Goal: Find specific page/section: Find specific page/section

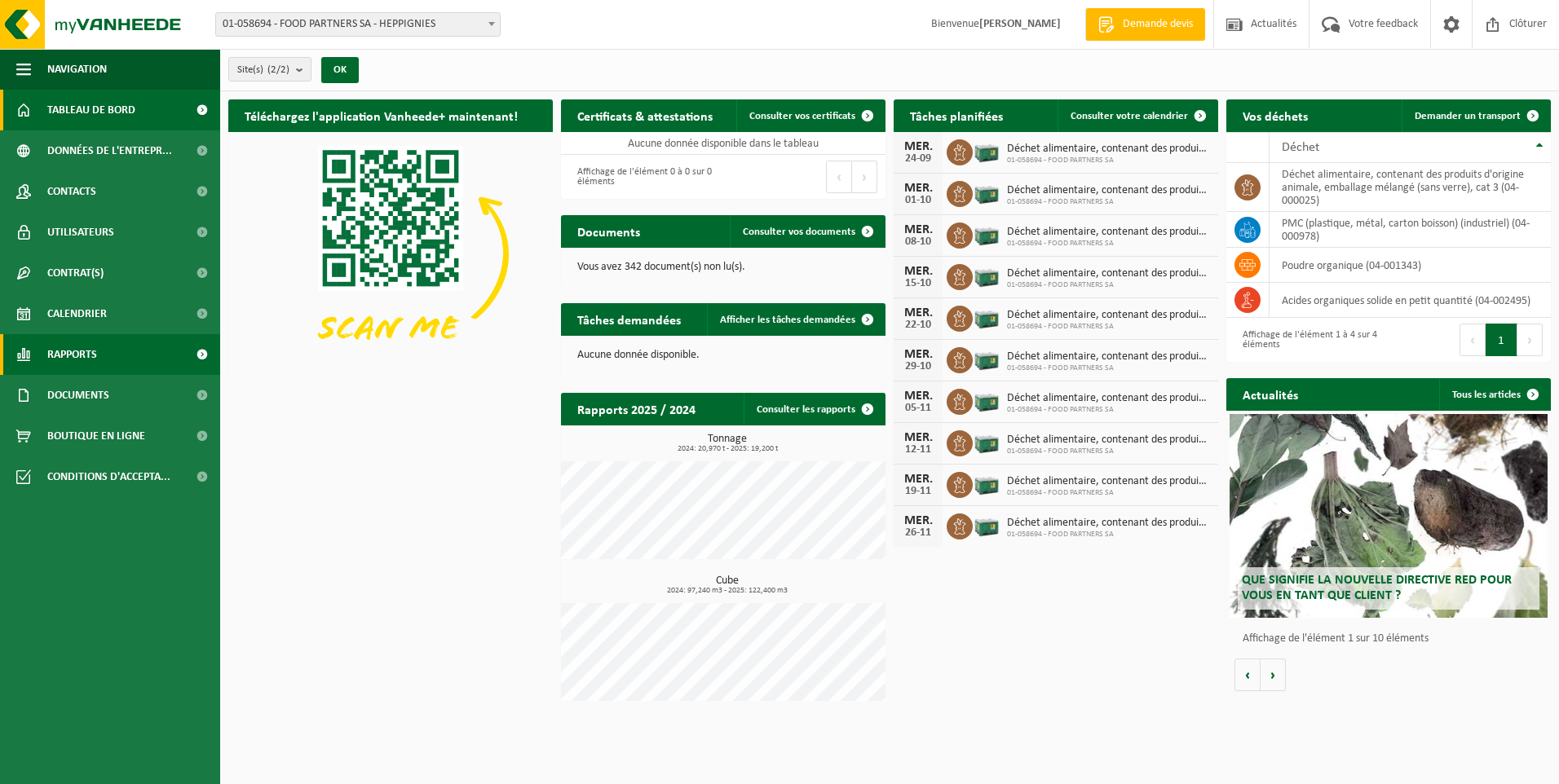
click at [84, 353] on span "Rapports" at bounding box center [73, 354] width 50 height 40
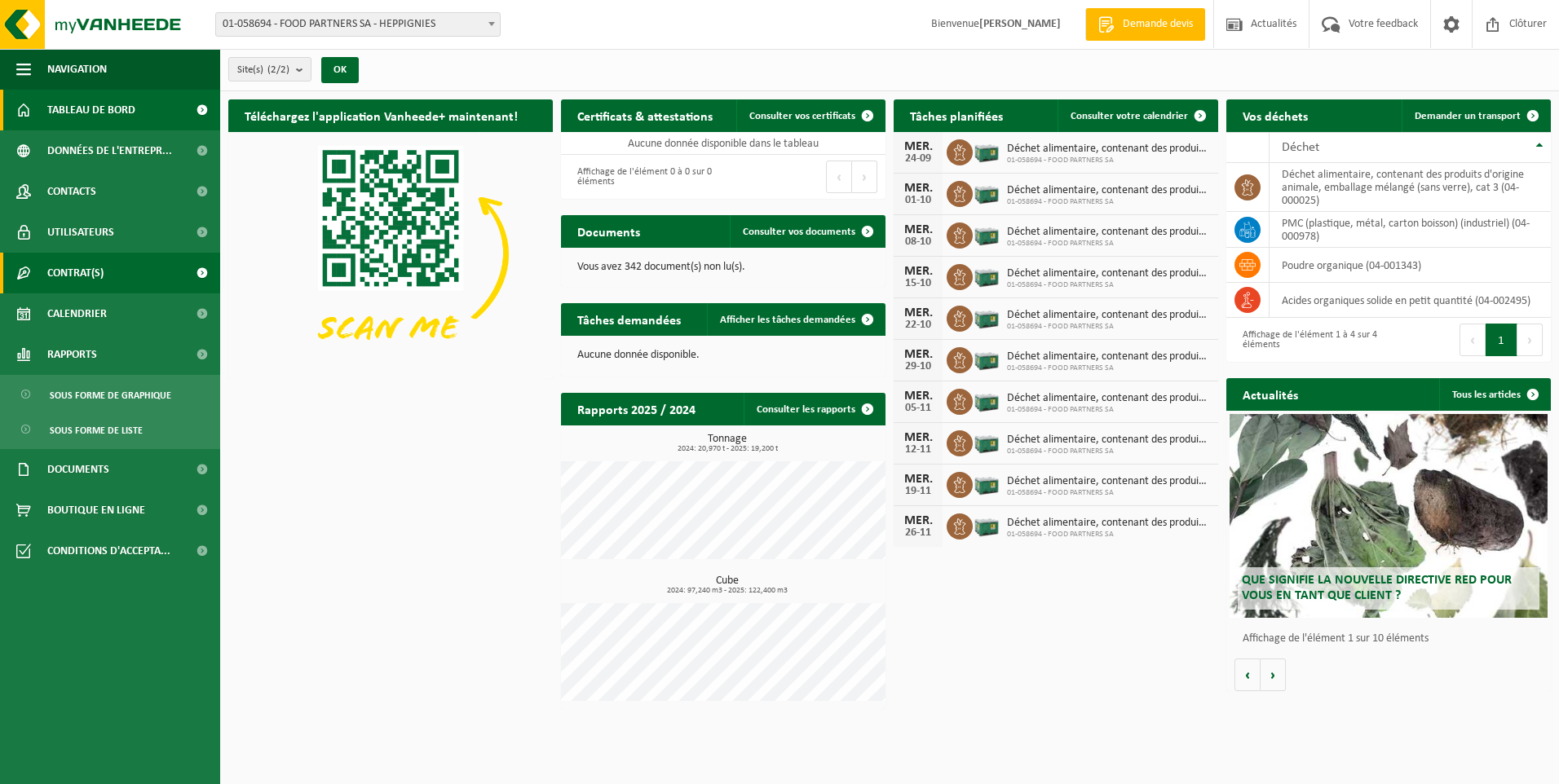
click at [64, 278] on span "Contrat(s)" at bounding box center [75, 273] width 56 height 40
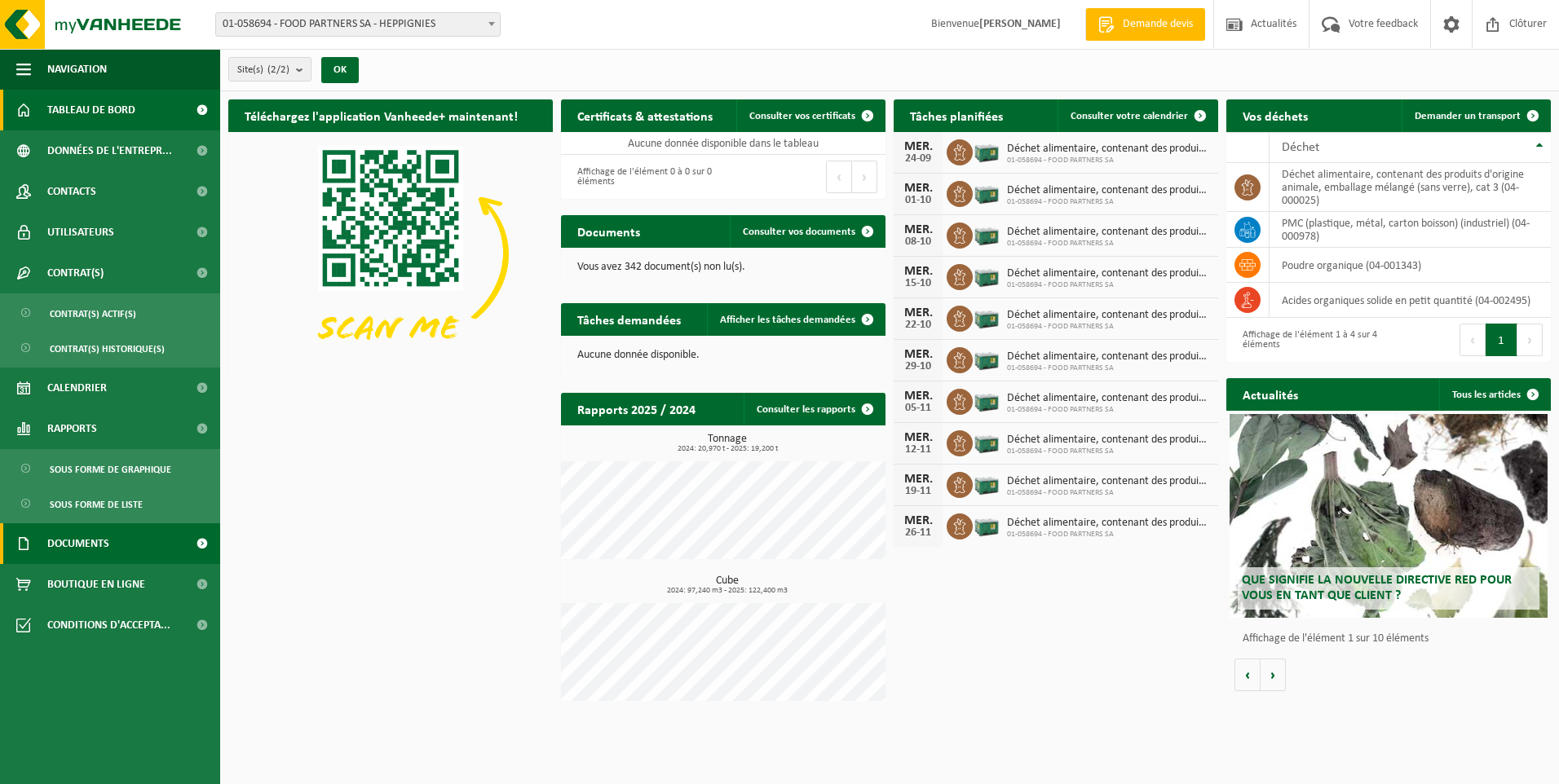
click at [56, 542] on span "Documents" at bounding box center [78, 543] width 62 height 40
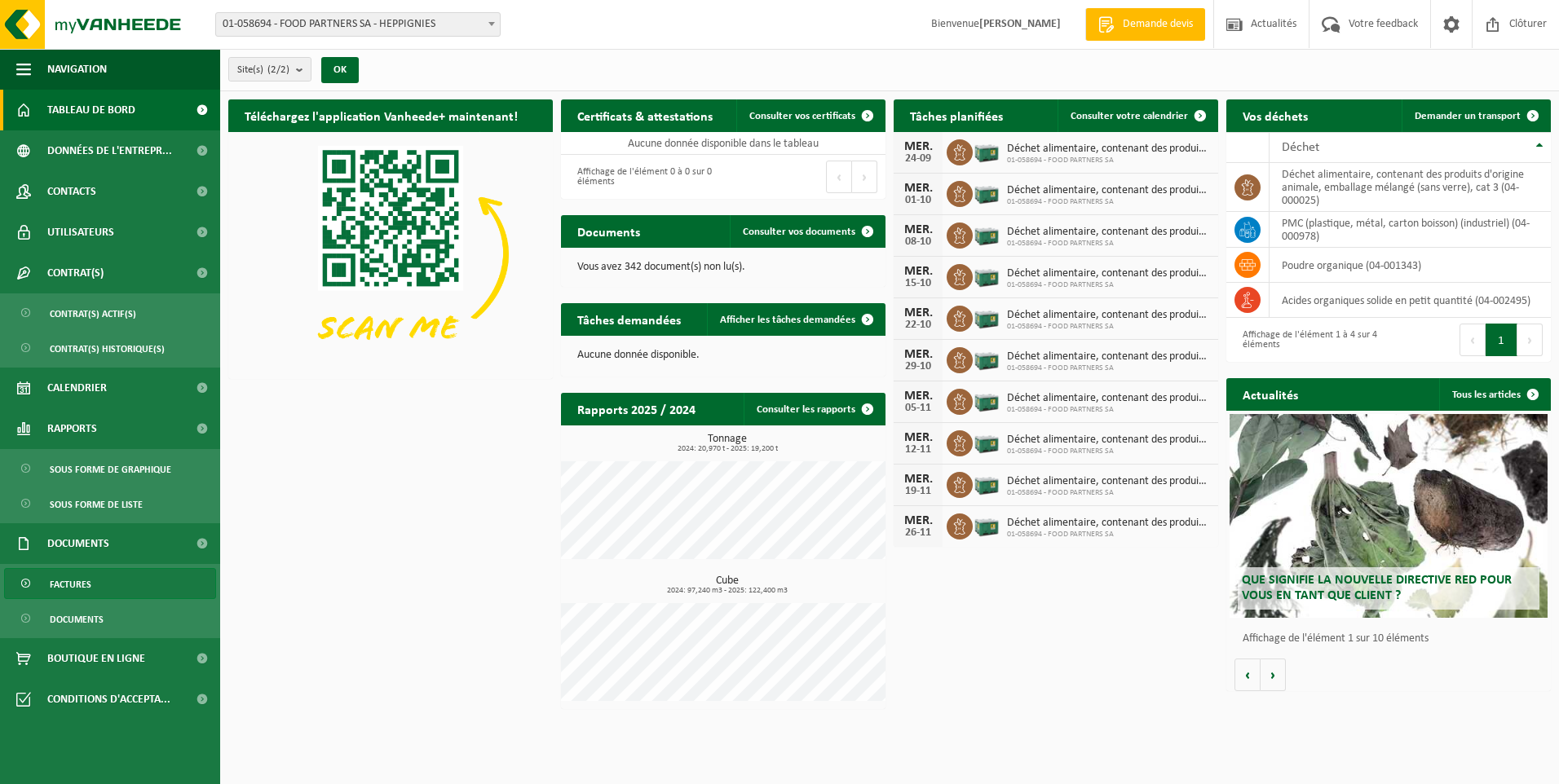
click at [69, 579] on span "Factures" at bounding box center [70, 585] width 41 height 31
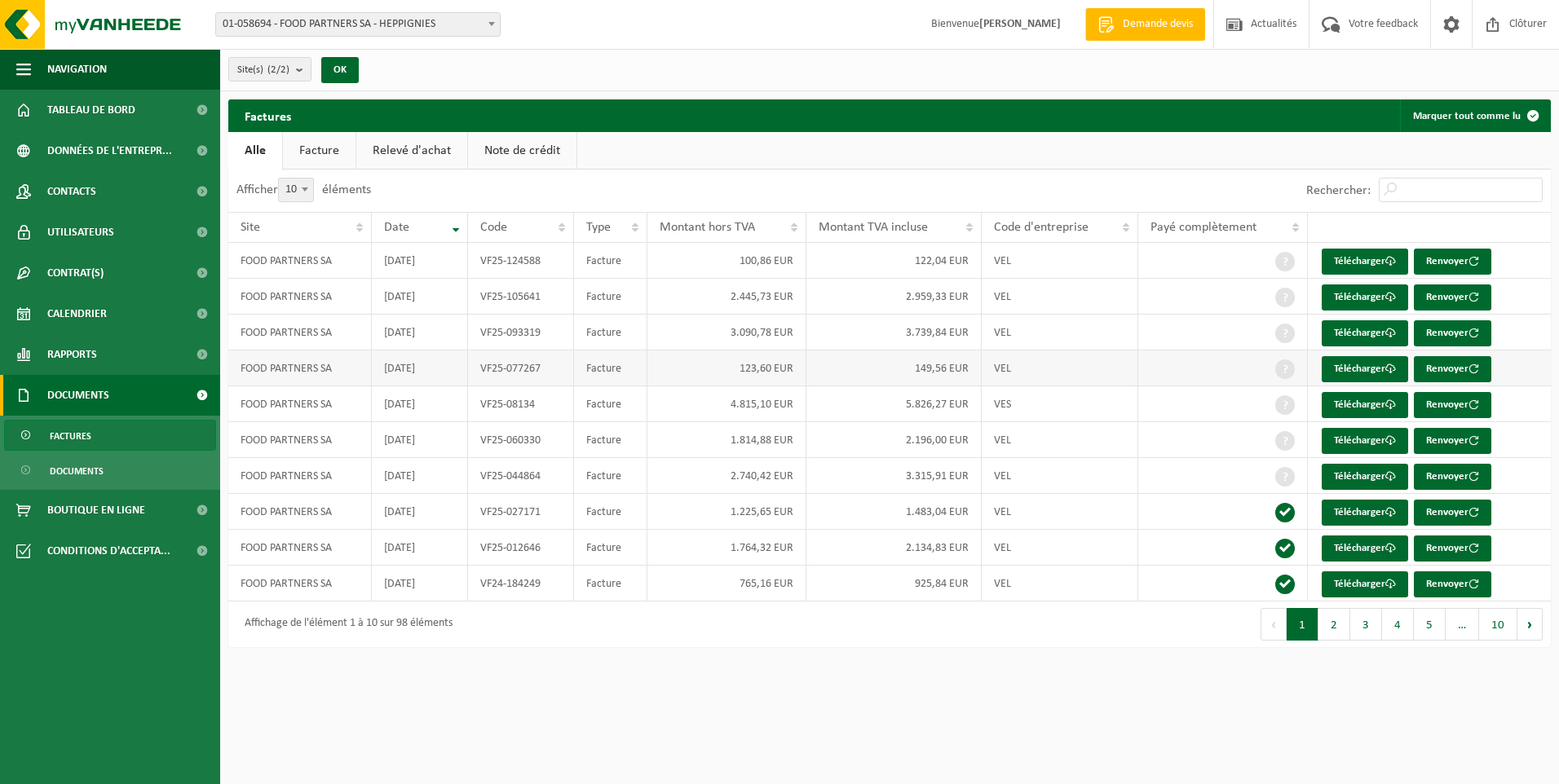
click at [278, 378] on td "FOOD PARTNERS SA" at bounding box center [300, 368] width 143 height 36
click at [417, 377] on td "2025-05-31" at bounding box center [420, 368] width 96 height 36
